Goal: Task Accomplishment & Management: Manage account settings

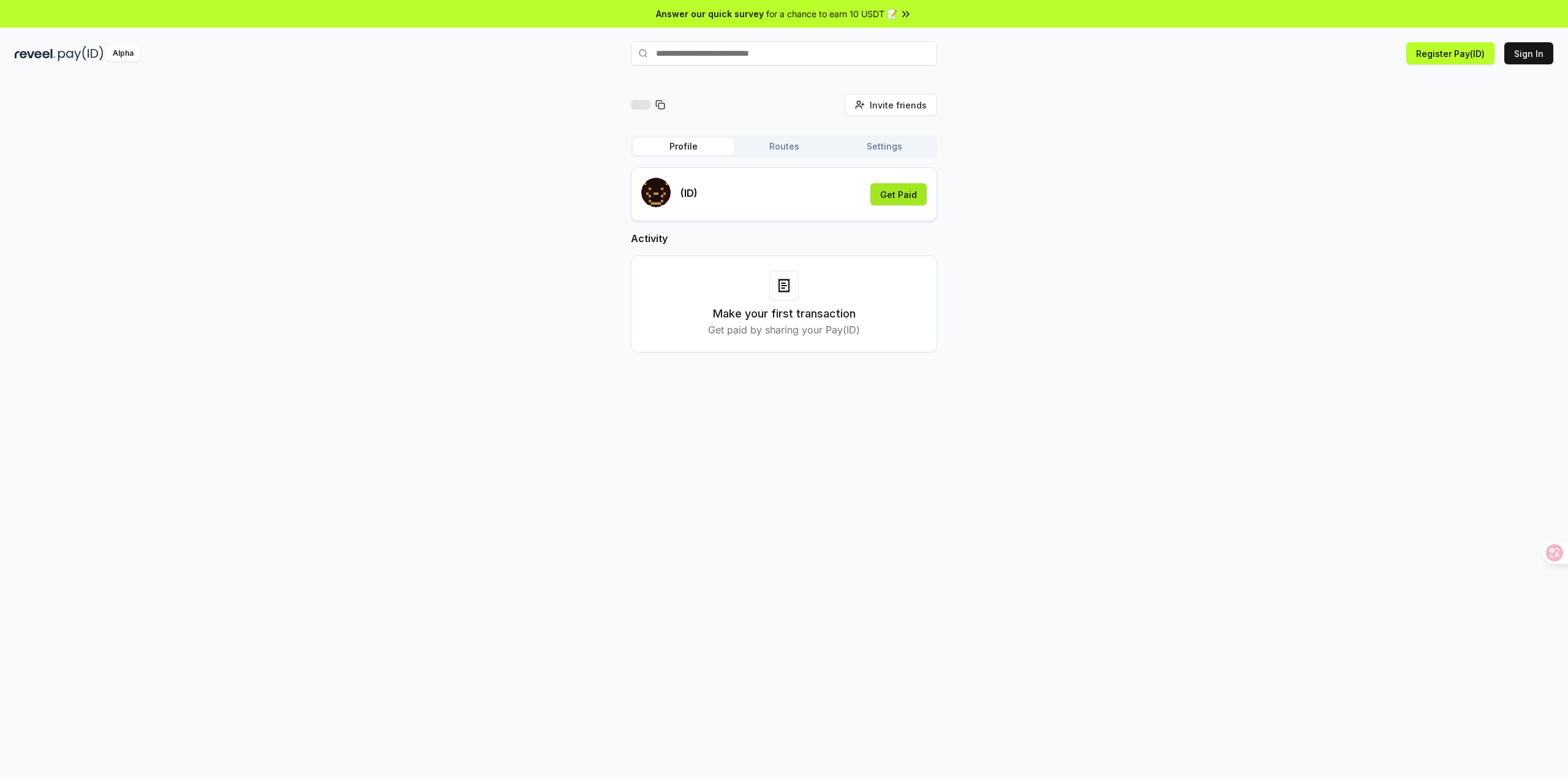
click at [913, 202] on button "Get Paid" at bounding box center [898, 194] width 57 height 22
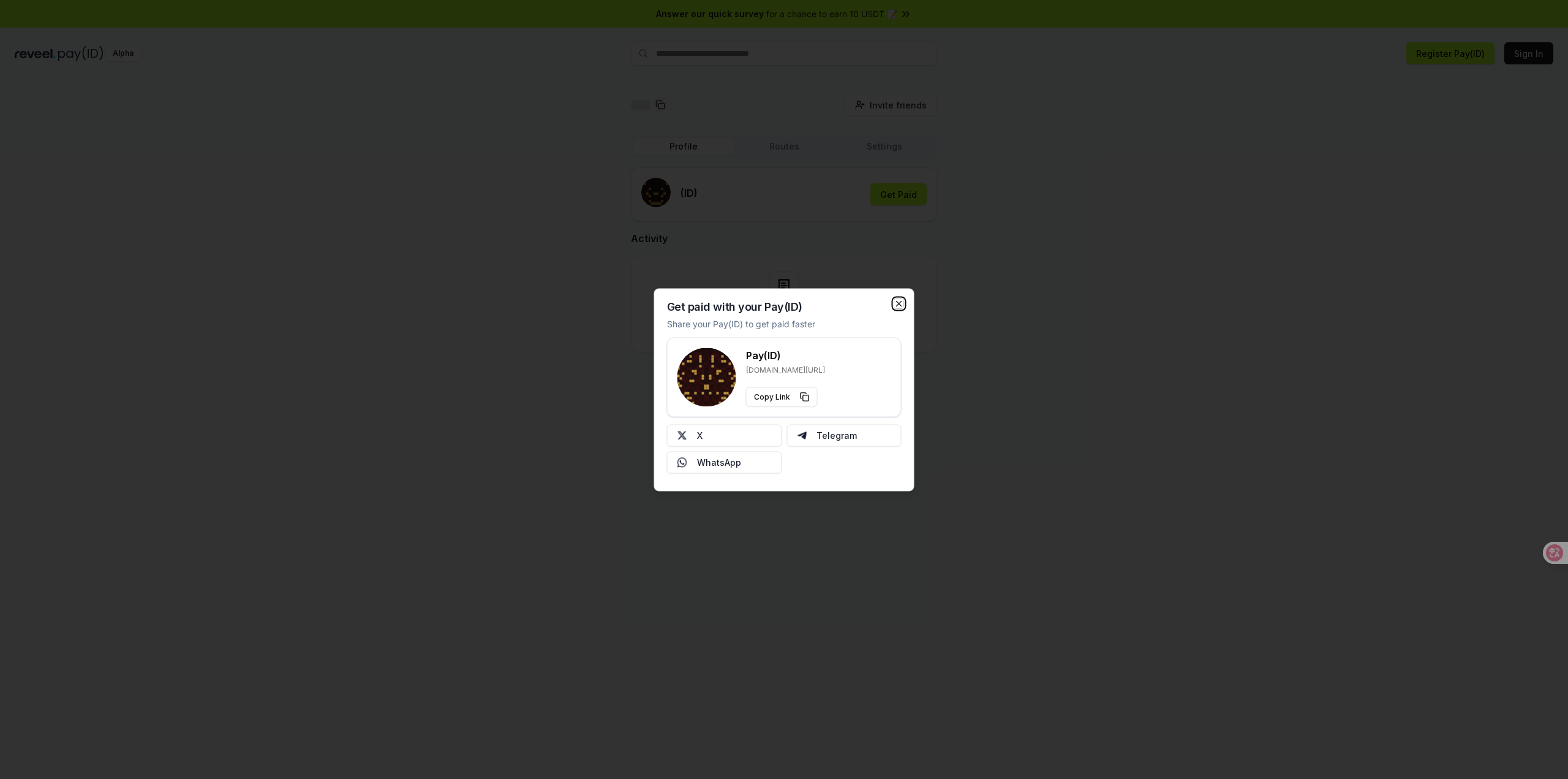
click at [899, 301] on icon "button" at bounding box center [899, 303] width 10 height 10
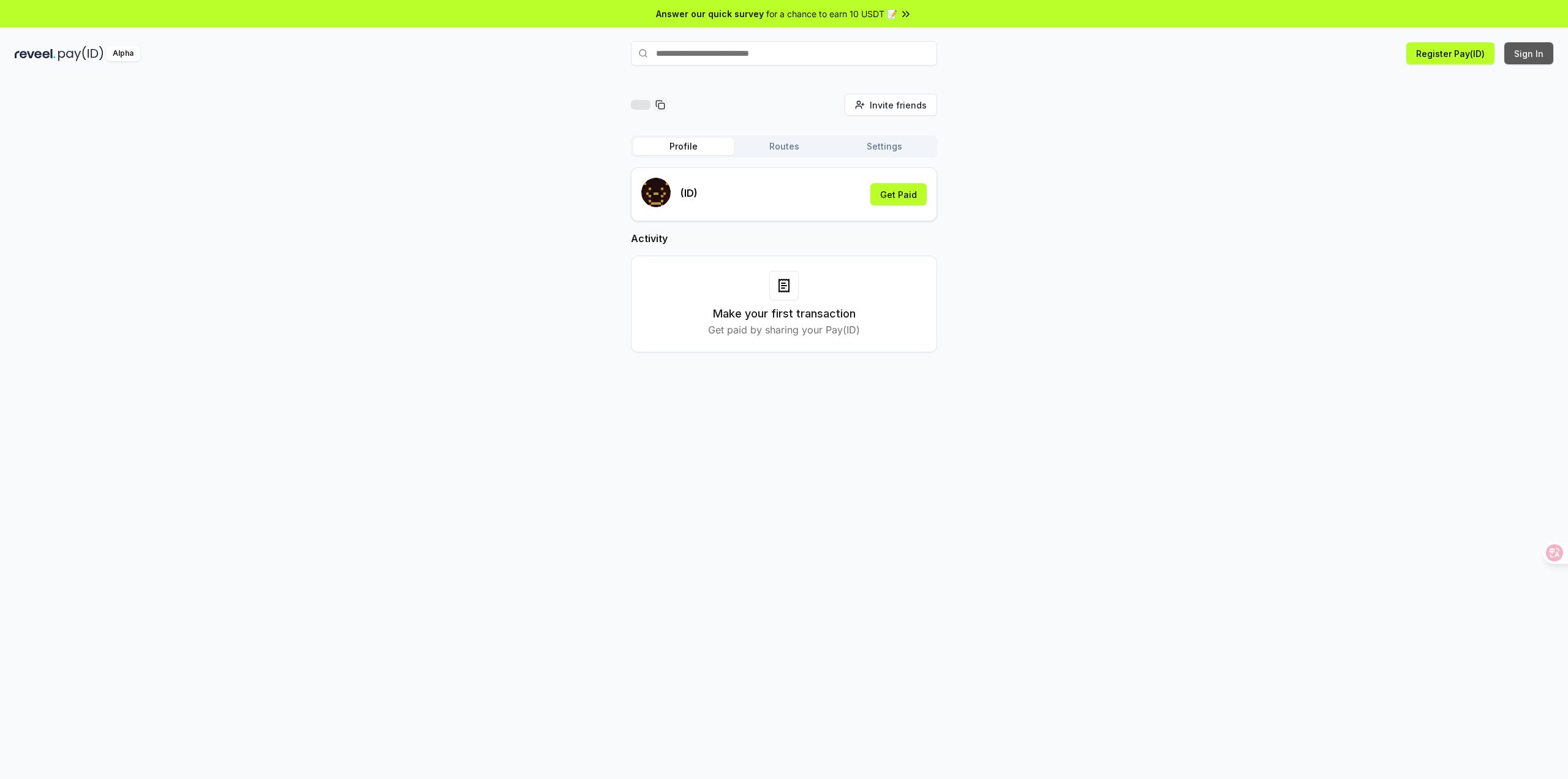
click at [1533, 52] on button "Sign In" at bounding box center [1529, 54] width 49 height 22
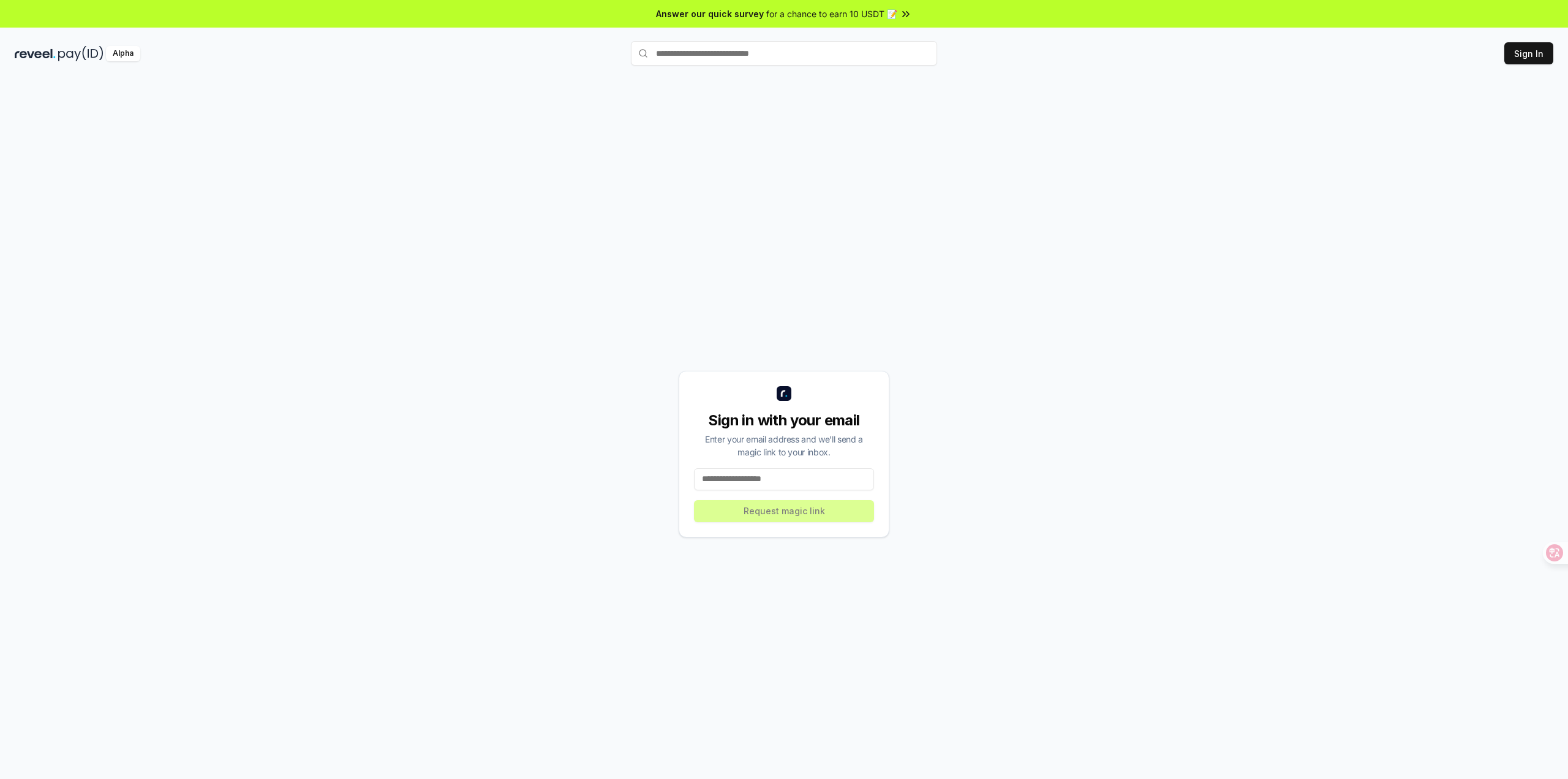
click at [806, 486] on input at bounding box center [784, 480] width 180 height 22
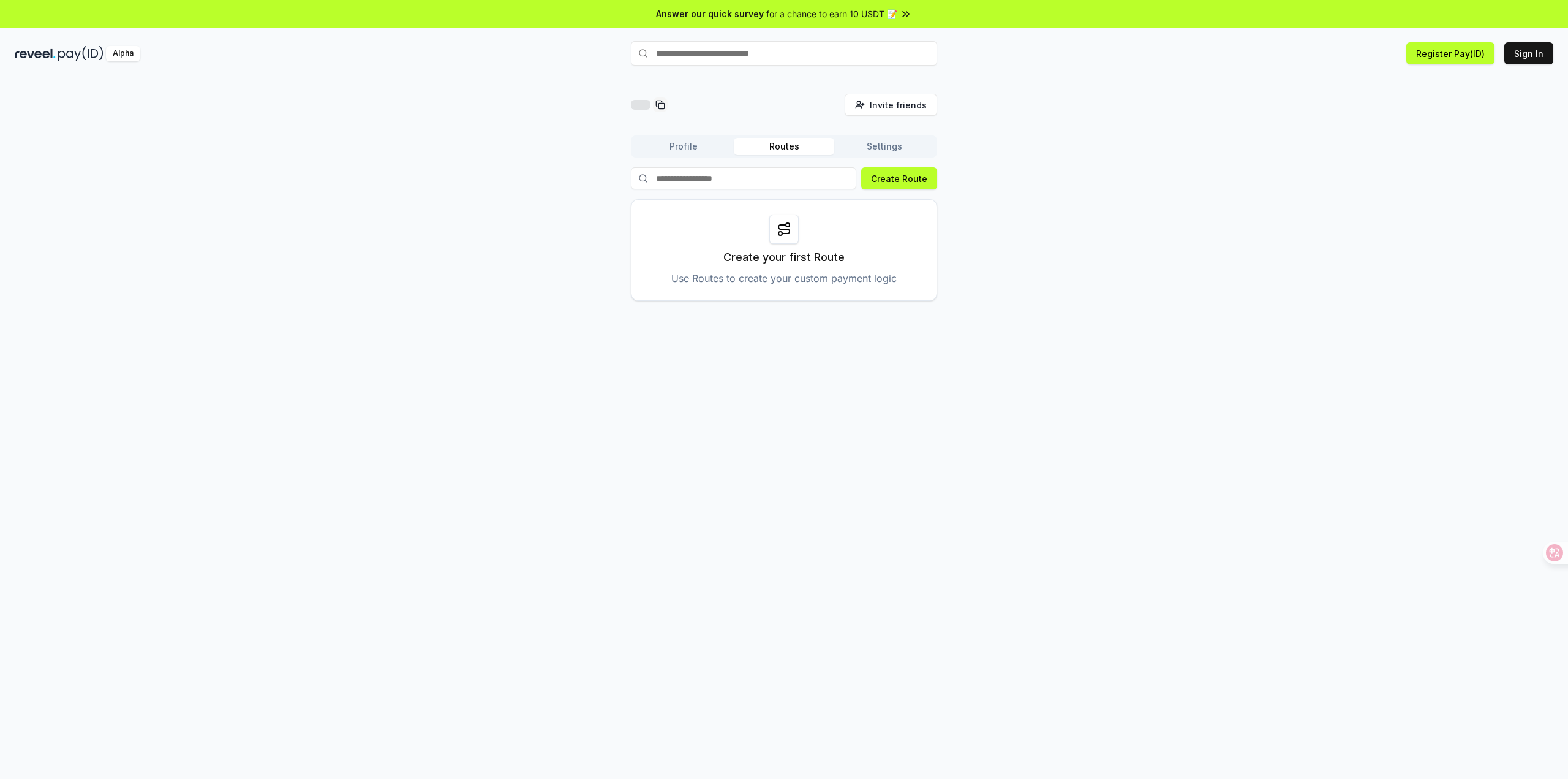
click at [823, 53] on input "text" at bounding box center [784, 53] width 306 height 24
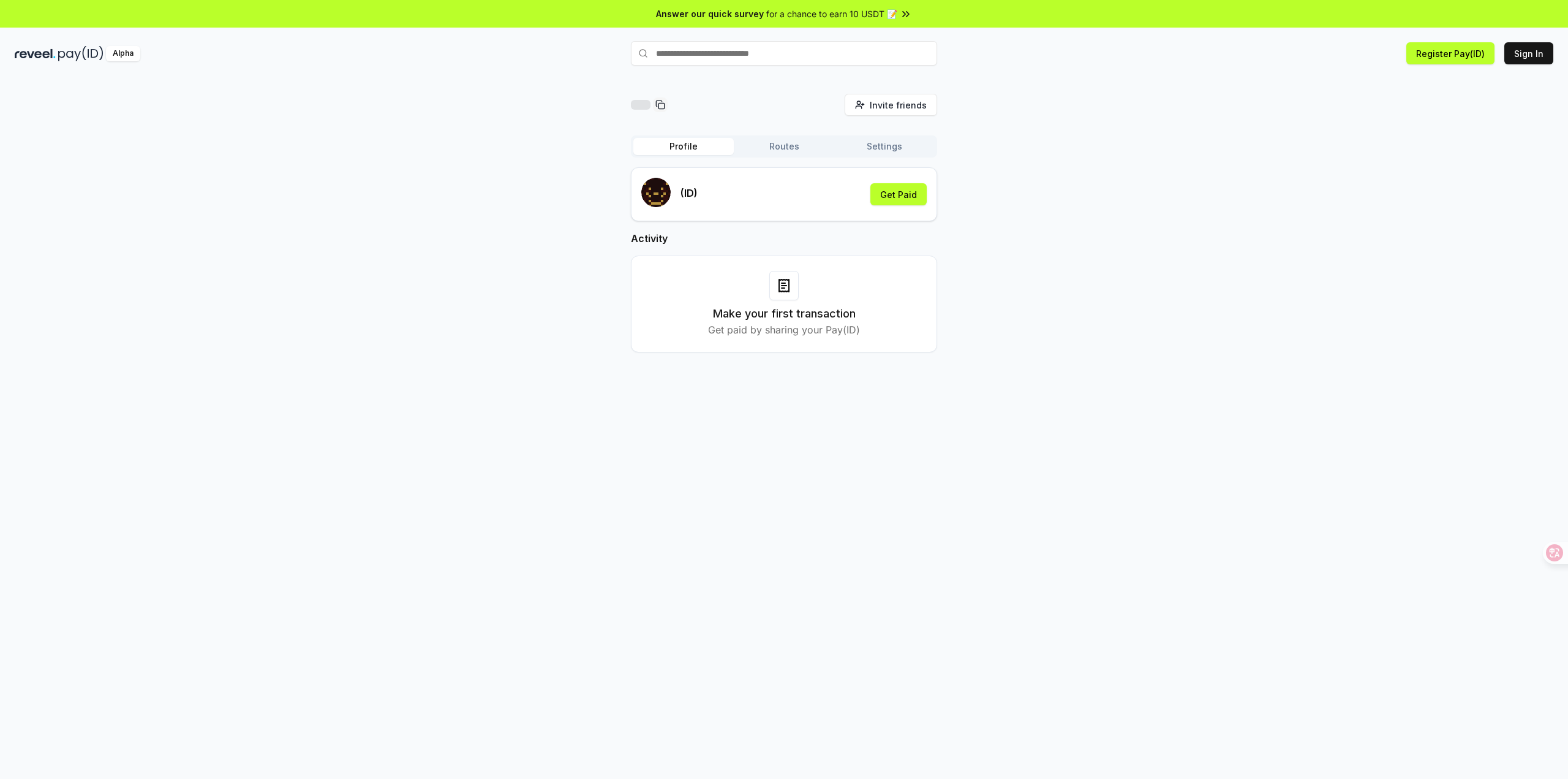
click at [676, 152] on button "Profile" at bounding box center [684, 146] width 100 height 17
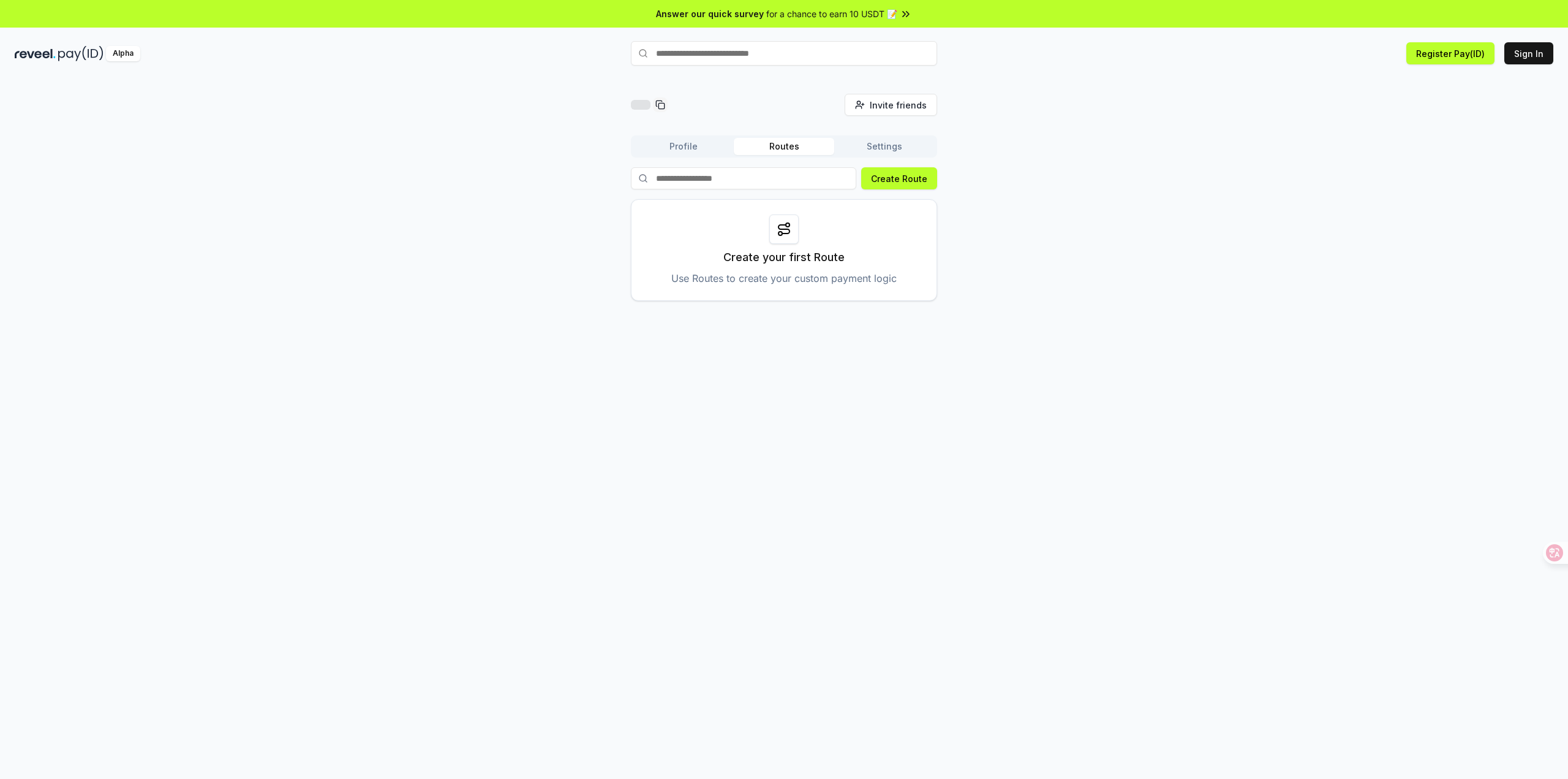
click at [787, 148] on button "Routes" at bounding box center [784, 146] width 100 height 17
click at [889, 144] on button "Settings" at bounding box center [885, 146] width 100 height 17
click at [795, 149] on button "Routes" at bounding box center [784, 146] width 100 height 17
